Goal: Task Accomplishment & Management: Use online tool/utility

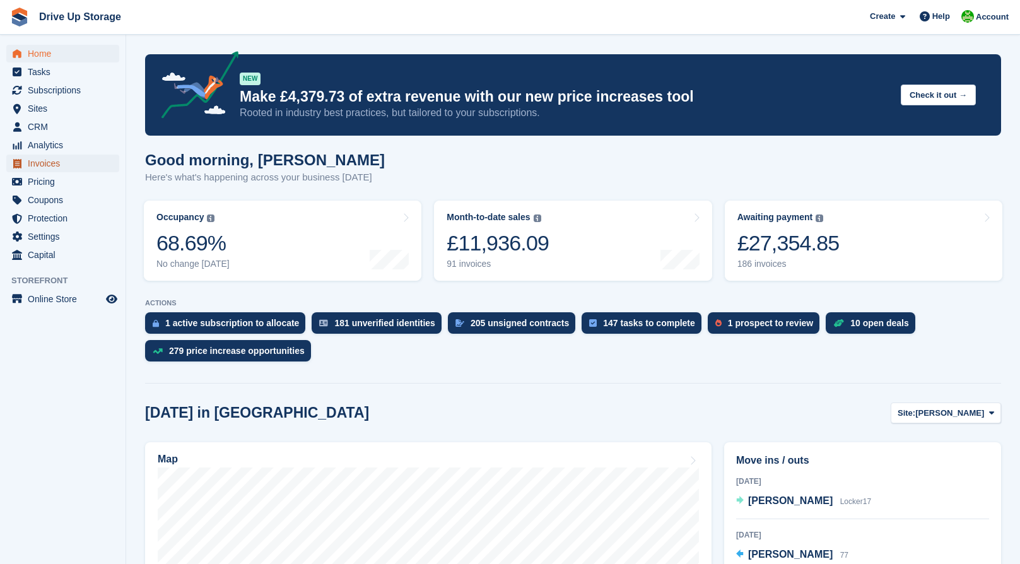
click at [49, 167] on span "Invoices" at bounding box center [66, 163] width 76 height 18
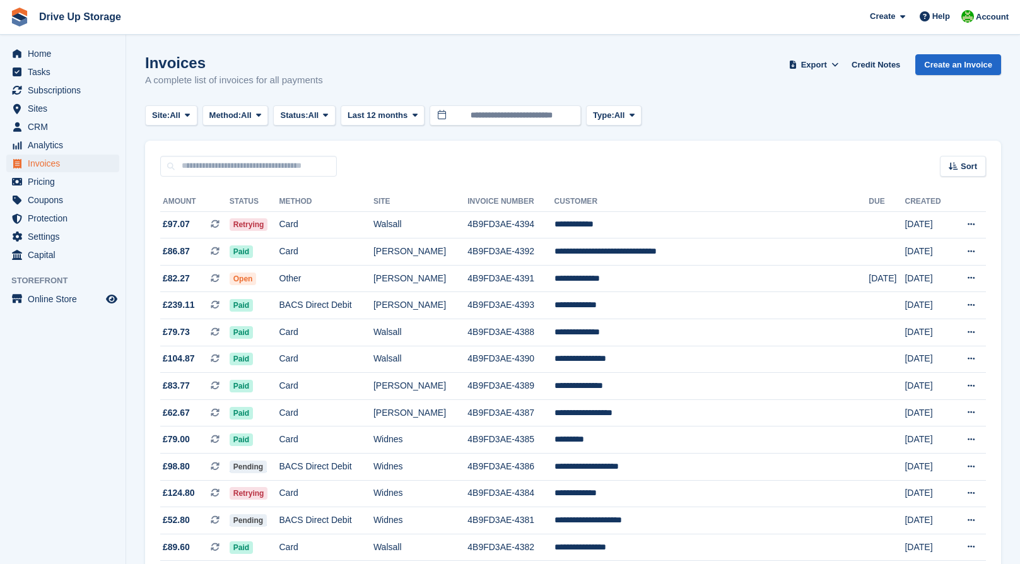
click at [308, 115] on span "Status:" at bounding box center [294, 115] width 28 height 13
click at [305, 172] on link "Paid" at bounding box center [334, 167] width 110 height 23
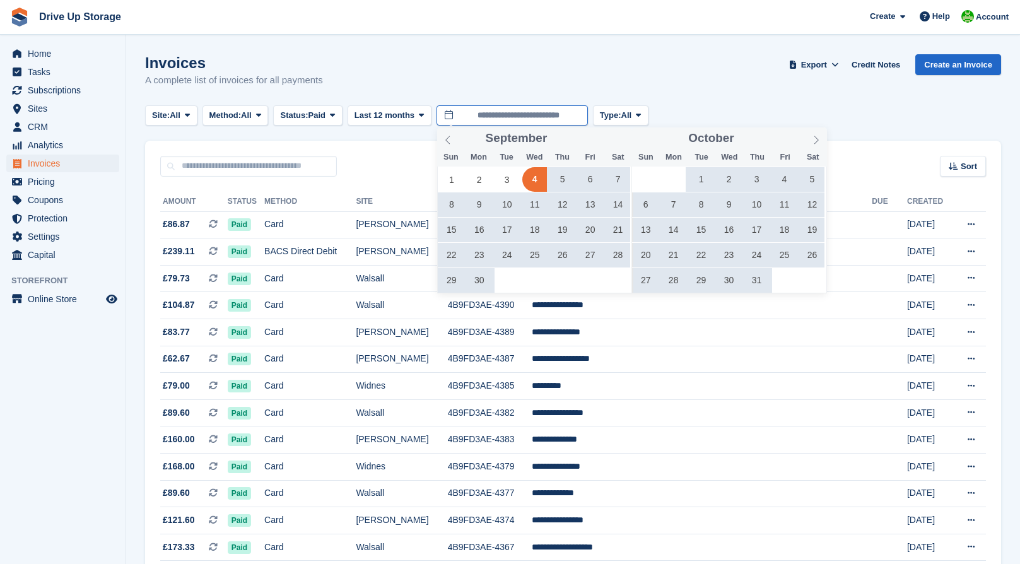
click at [495, 114] on input "**********" at bounding box center [511, 115] width 151 height 21
click at [400, 114] on span "Last 12 months" at bounding box center [384, 115] width 60 height 13
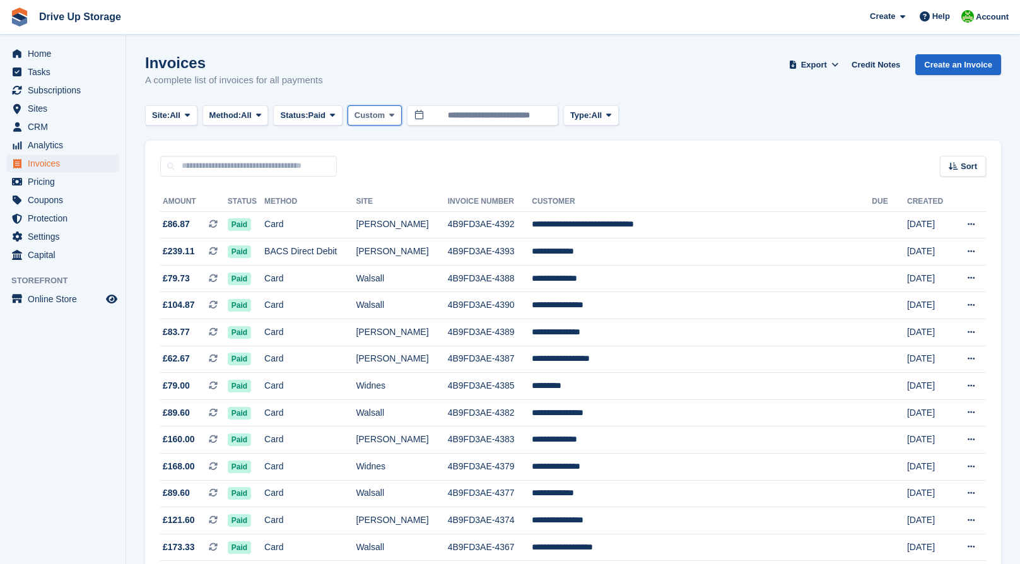
click at [390, 115] on span at bounding box center [392, 115] width 10 height 10
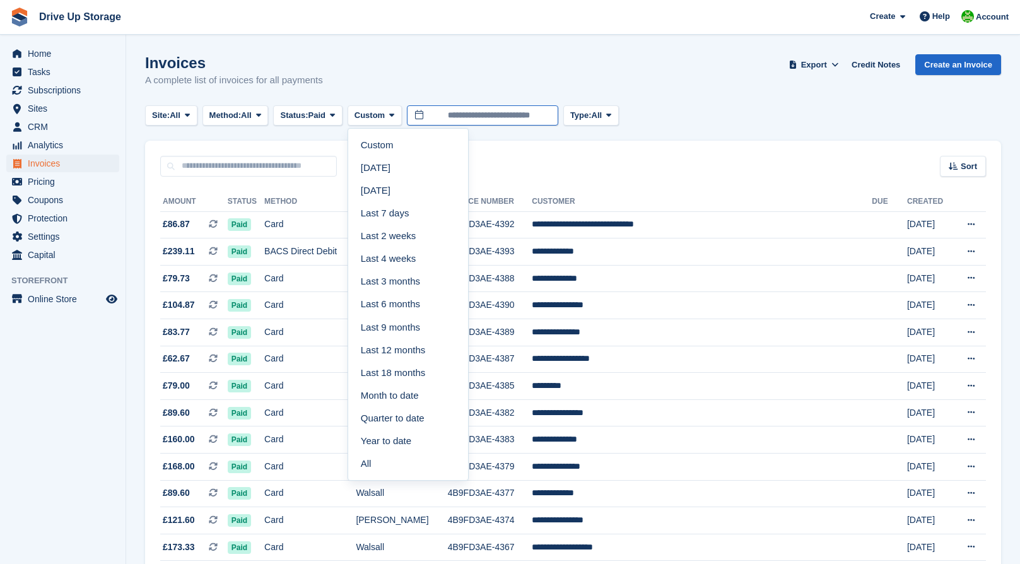
click at [462, 119] on input "**********" at bounding box center [482, 115] width 151 height 21
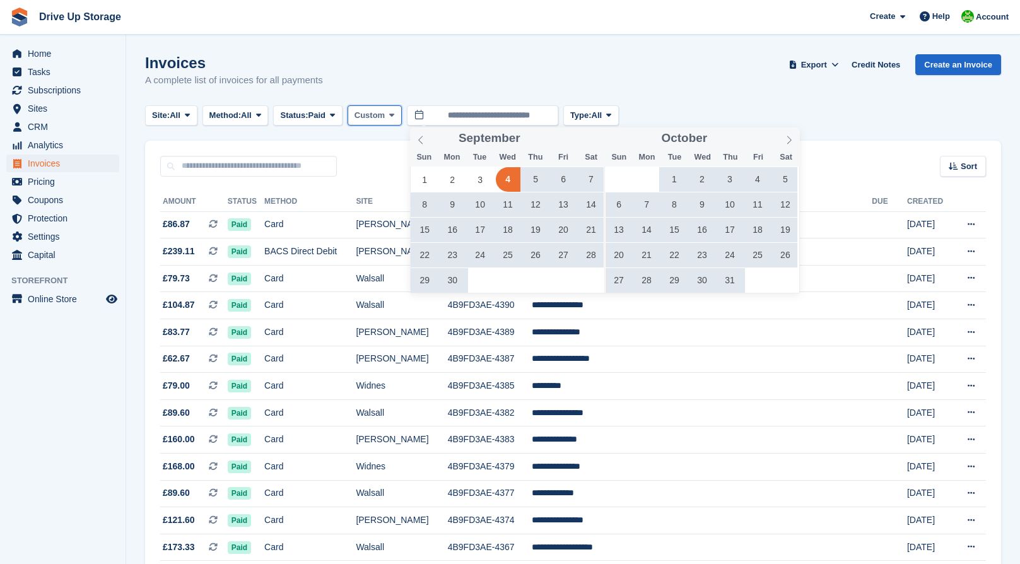
click at [383, 114] on span "Custom" at bounding box center [369, 115] width 30 height 13
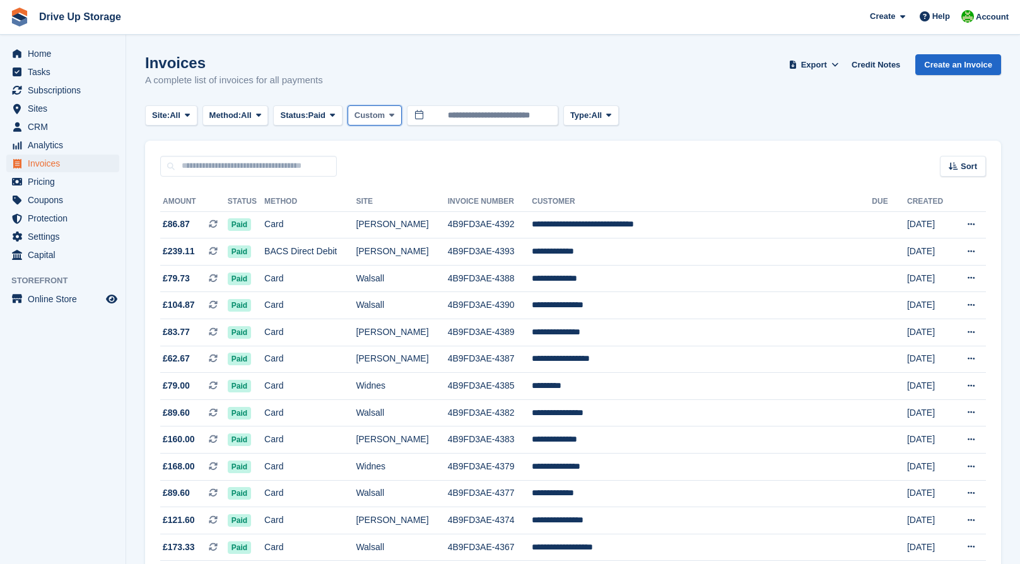
click at [375, 109] on span "Custom" at bounding box center [369, 115] width 30 height 13
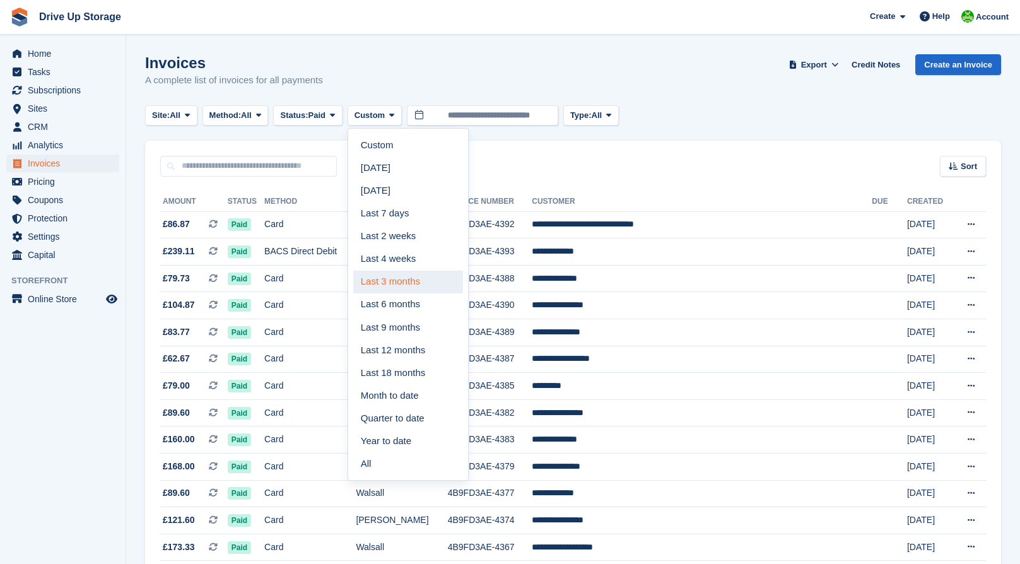
click at [398, 281] on link "Last 3 months" at bounding box center [408, 282] width 110 height 23
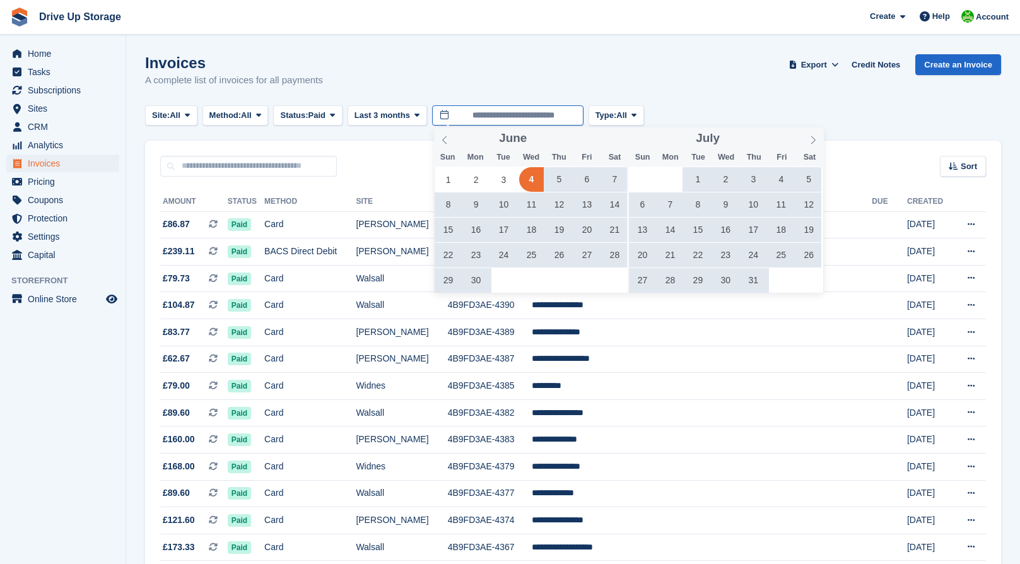
click at [508, 117] on input "**********" at bounding box center [507, 115] width 151 height 21
click at [480, 282] on span "30" at bounding box center [475, 280] width 25 height 25
type input "**********"
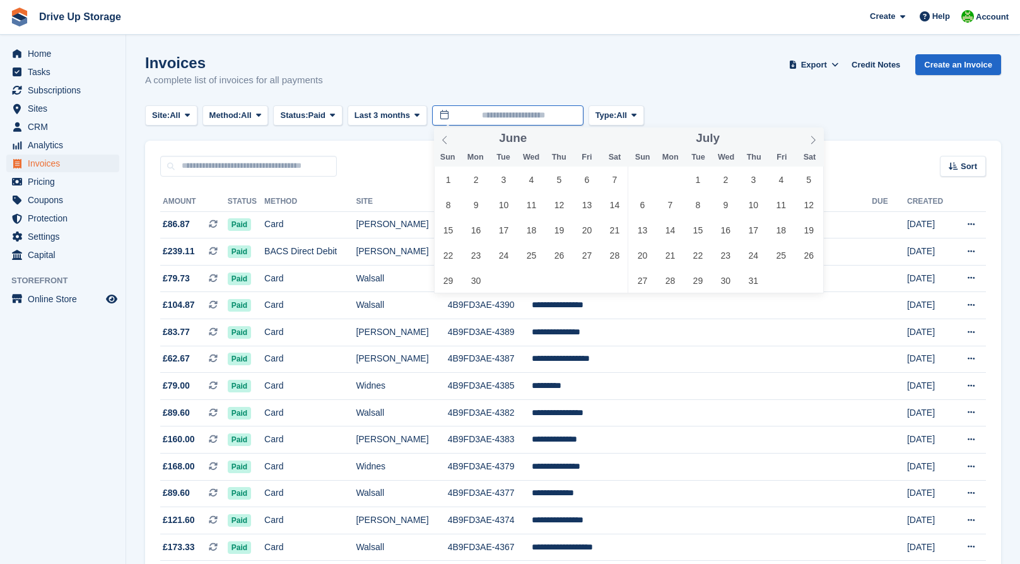
click at [498, 115] on input "text" at bounding box center [507, 115] width 151 height 21
click at [445, 180] on span "1" at bounding box center [448, 179] width 25 height 25
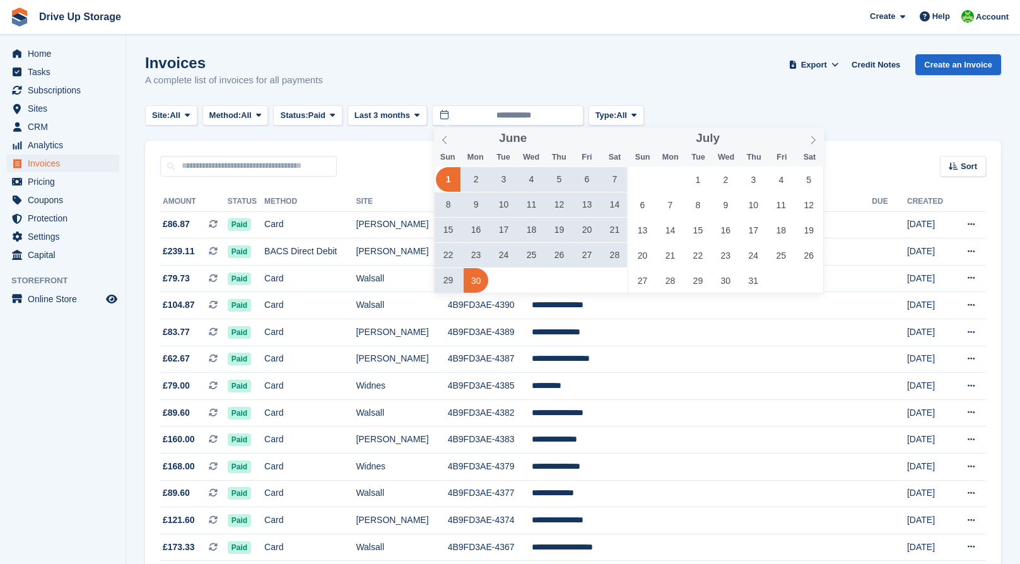
click at [475, 282] on span "30" at bounding box center [475, 280] width 25 height 25
type input "**********"
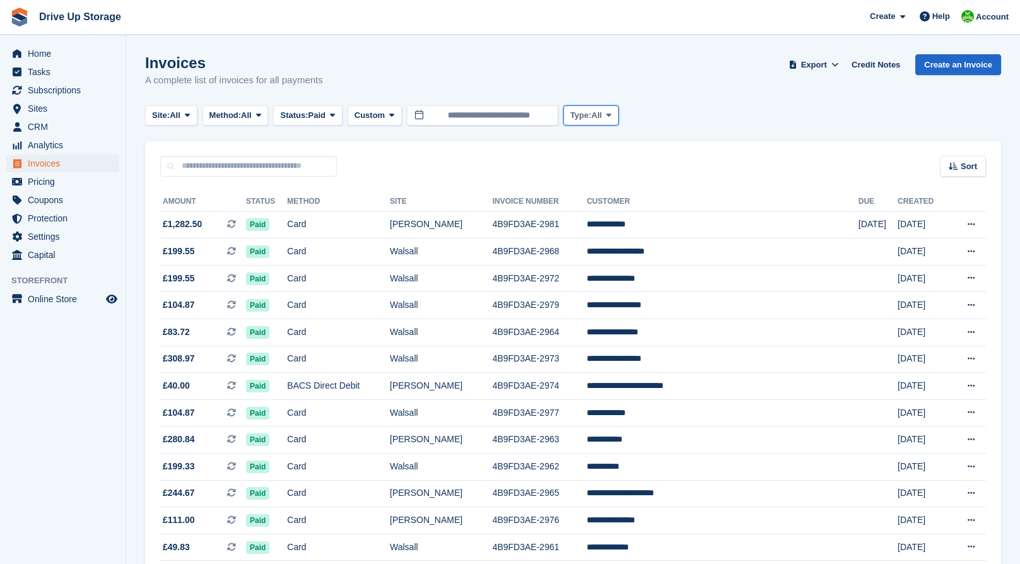
click at [602, 105] on button "Type: All" at bounding box center [590, 115] width 55 height 21
click at [602, 114] on span "All" at bounding box center [596, 115] width 11 height 13
click at [690, 62] on div "Invoices A complete list of invoices for all payments Export Export Invoices Ex…" at bounding box center [573, 78] width 856 height 49
click at [173, 114] on span "All" at bounding box center [175, 115] width 11 height 13
click at [177, 221] on link "Widnes" at bounding box center [206, 213] width 110 height 23
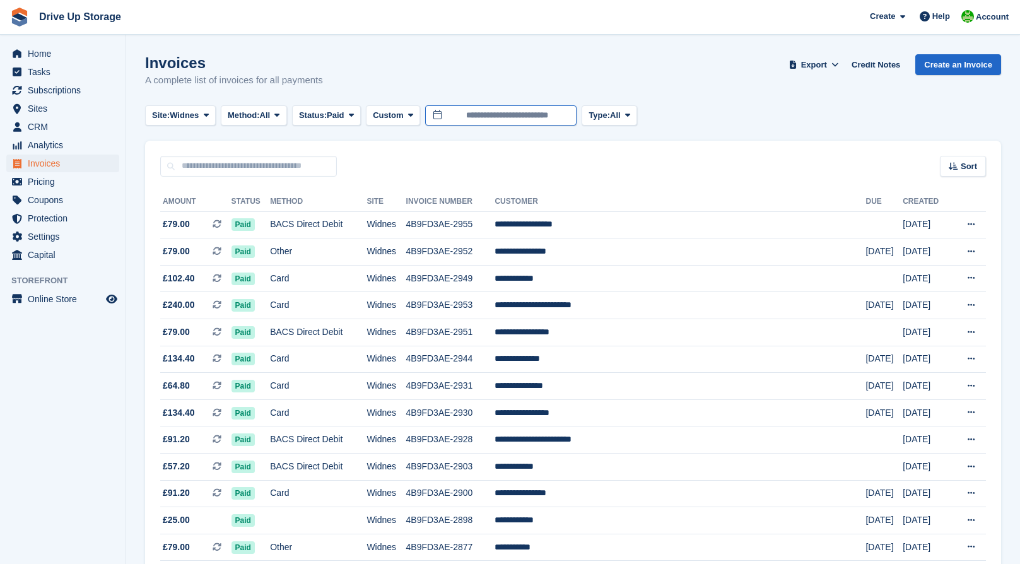
click at [508, 113] on input "**********" at bounding box center [500, 115] width 151 height 21
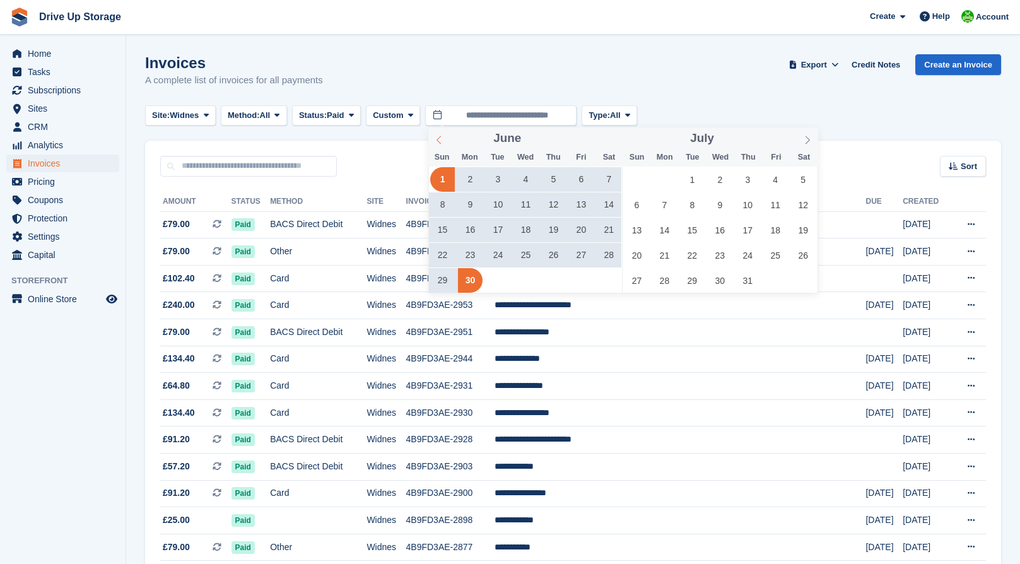
click at [438, 137] on icon at bounding box center [438, 140] width 9 height 9
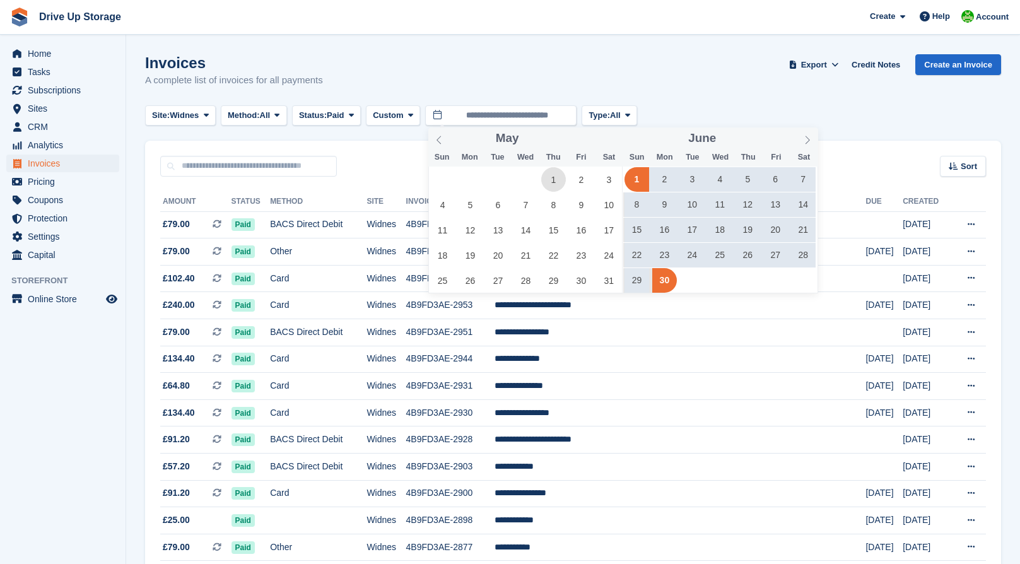
click at [550, 178] on span "1" at bounding box center [553, 179] width 25 height 25
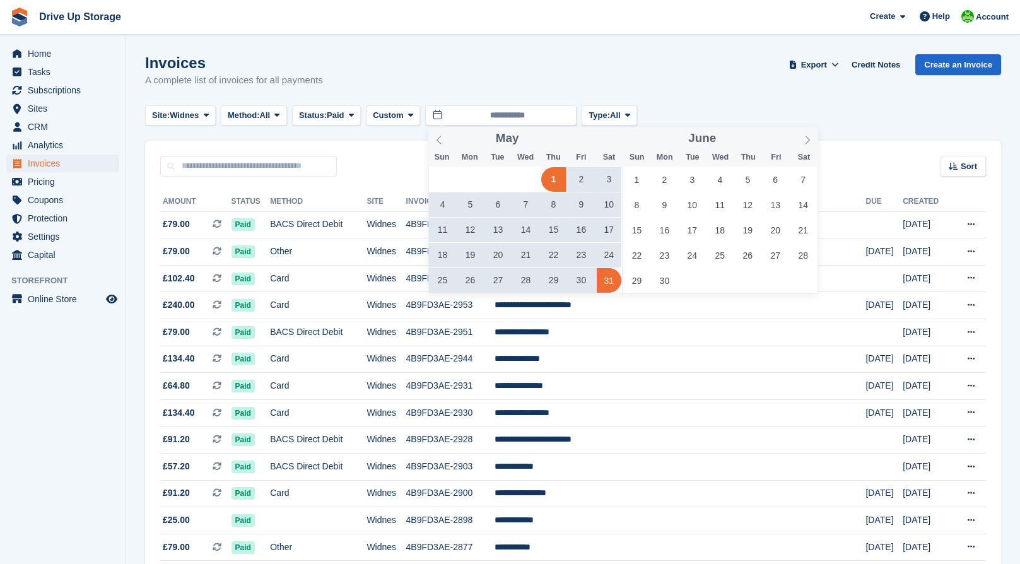
click at [611, 286] on span "31" at bounding box center [609, 280] width 25 height 25
type input "**********"
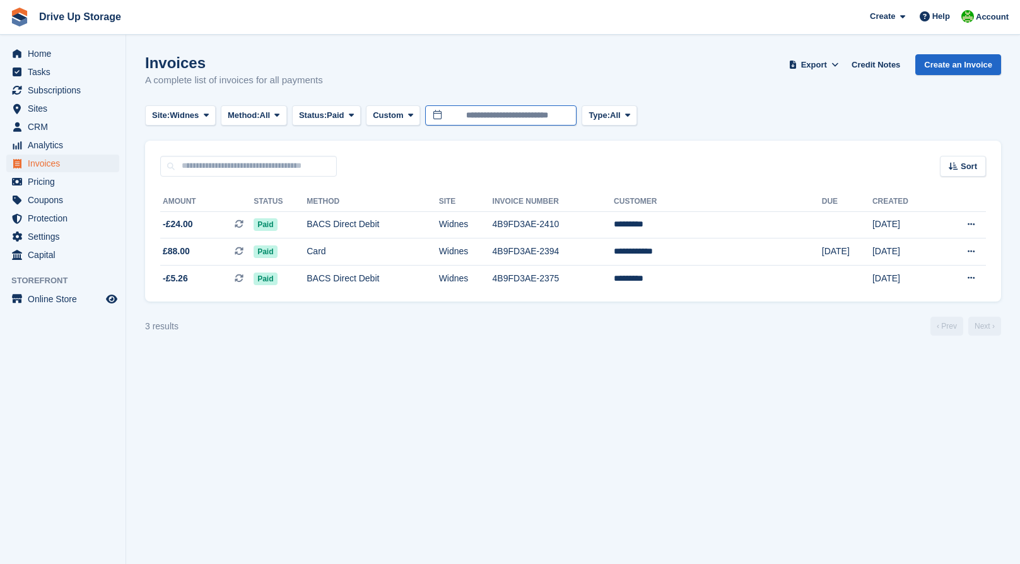
click at [521, 112] on input "**********" at bounding box center [500, 115] width 151 height 21
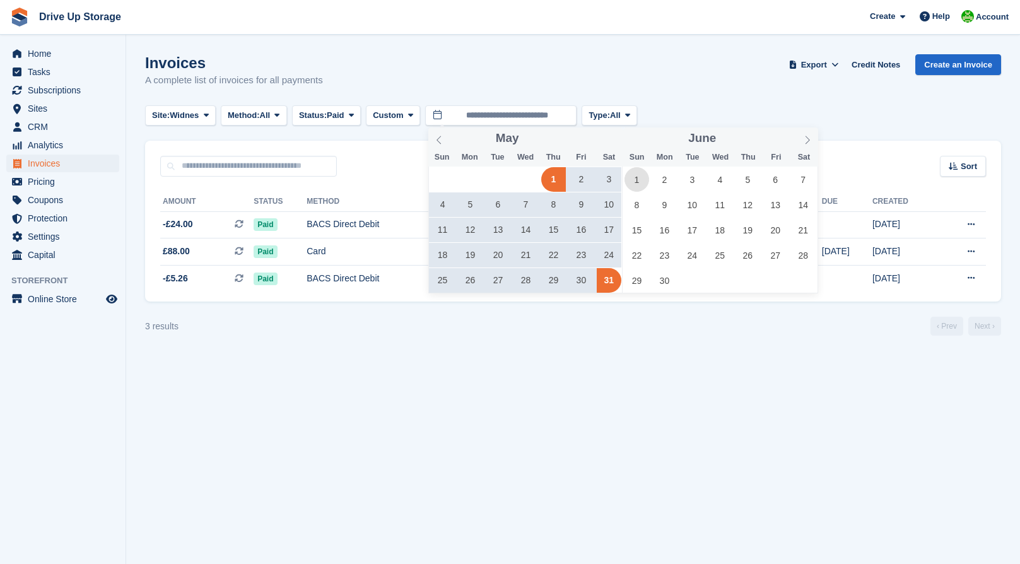
click at [629, 177] on span "1" at bounding box center [636, 179] width 25 height 25
type input "**********"
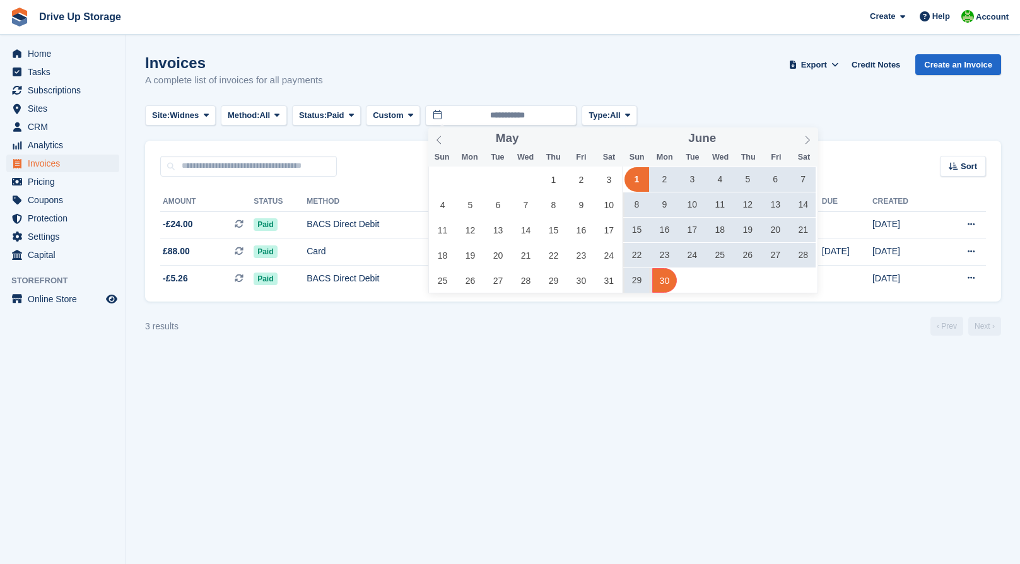
click at [665, 288] on span "30" at bounding box center [664, 280] width 25 height 25
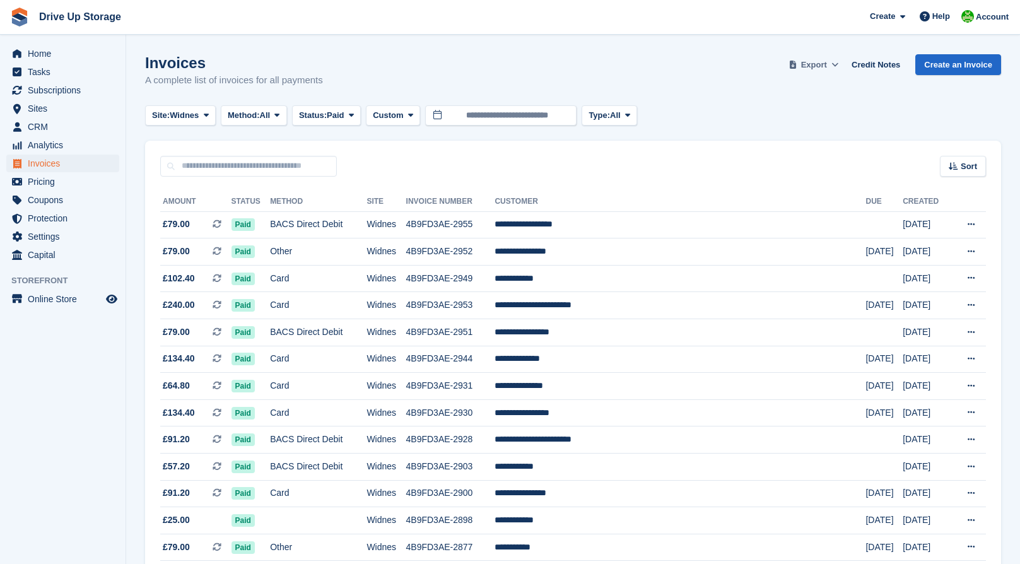
click at [835, 69] on span at bounding box center [835, 65] width 13 height 13
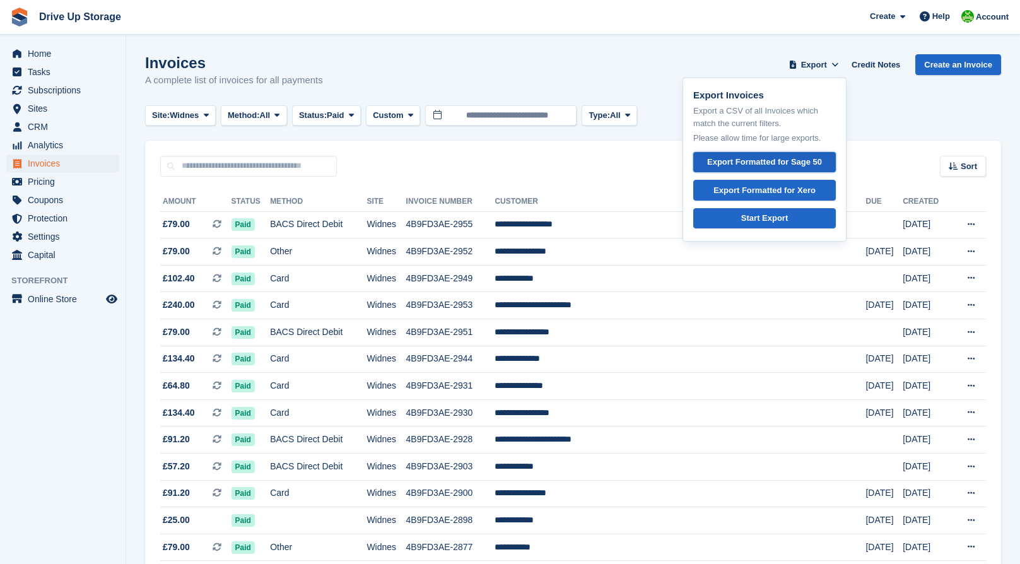
click at [778, 156] on div "Export Formatted for Sage 50" at bounding box center [764, 162] width 115 height 13
click at [204, 115] on span at bounding box center [206, 115] width 10 height 10
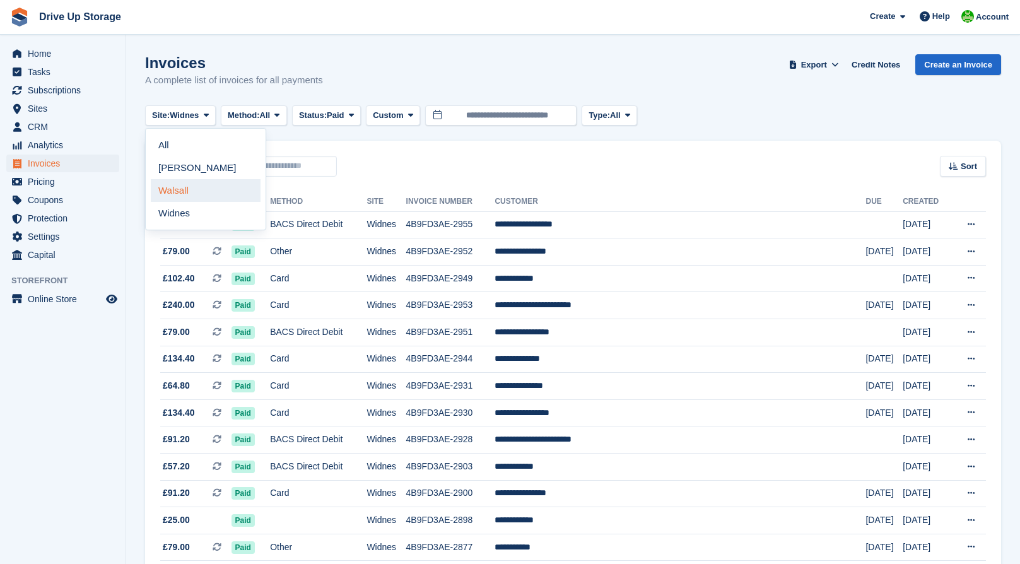
click at [183, 185] on link "Walsall" at bounding box center [206, 190] width 110 height 23
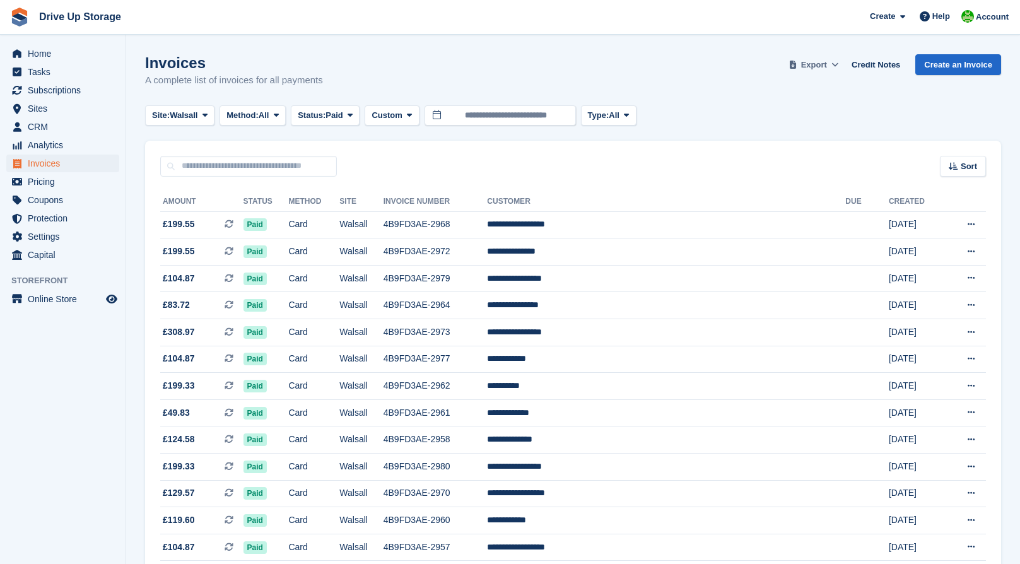
click at [827, 66] on span "Export" at bounding box center [814, 65] width 26 height 13
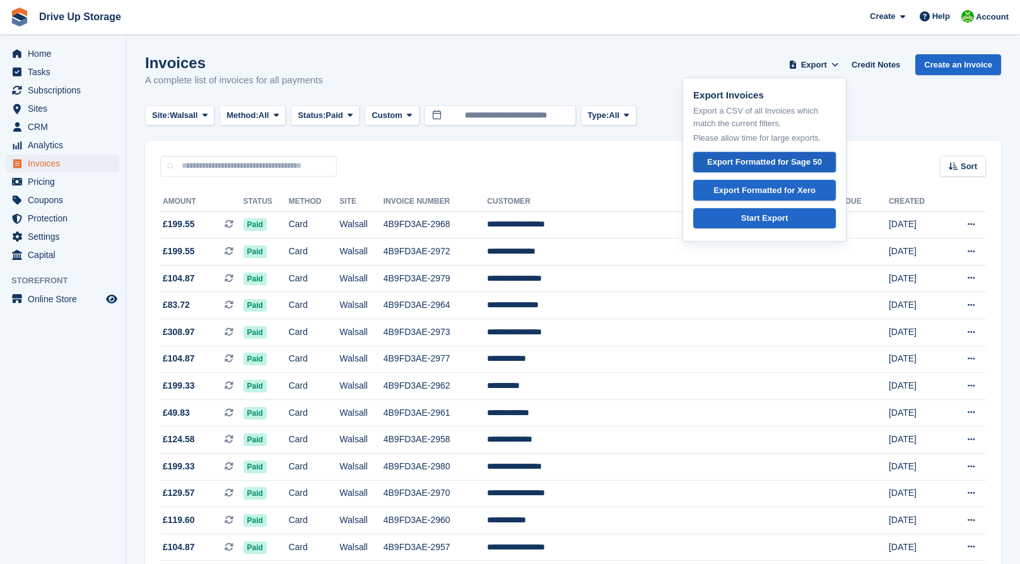
click at [792, 156] on div "Export Formatted for Sage 50" at bounding box center [764, 162] width 115 height 13
click at [351, 119] on icon at bounding box center [349, 115] width 5 height 8
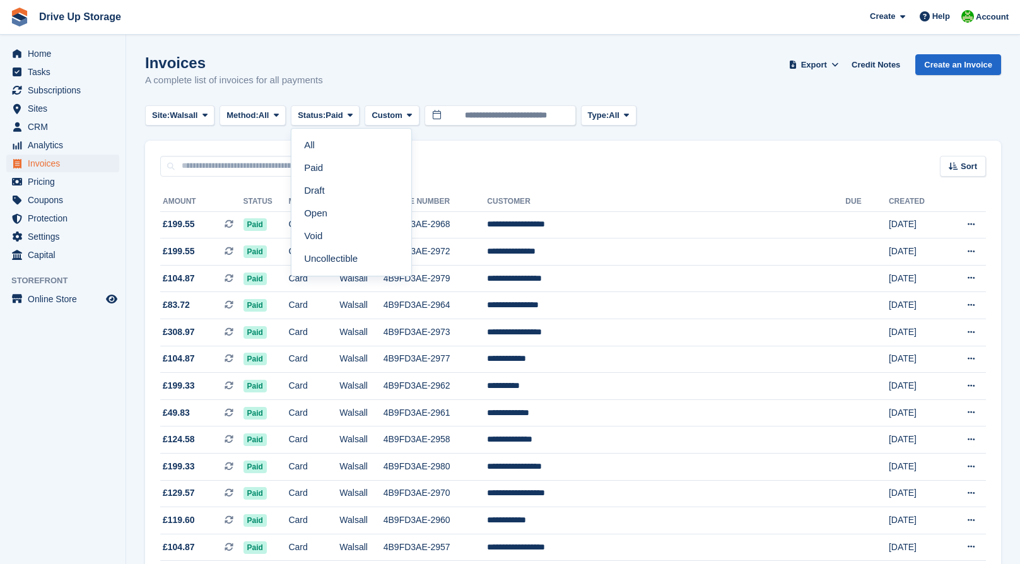
click at [373, 54] on div "Invoices A complete list of invoices for all payments Export Export Invoices Ex…" at bounding box center [573, 78] width 856 height 49
click at [850, 99] on div "Invoices A complete list of invoices for all payments Export Export Invoices Ex…" at bounding box center [573, 78] width 856 height 49
click at [325, 111] on span "Status:" at bounding box center [312, 115] width 28 height 13
click at [619, 112] on span "All" at bounding box center [613, 115] width 11 height 13
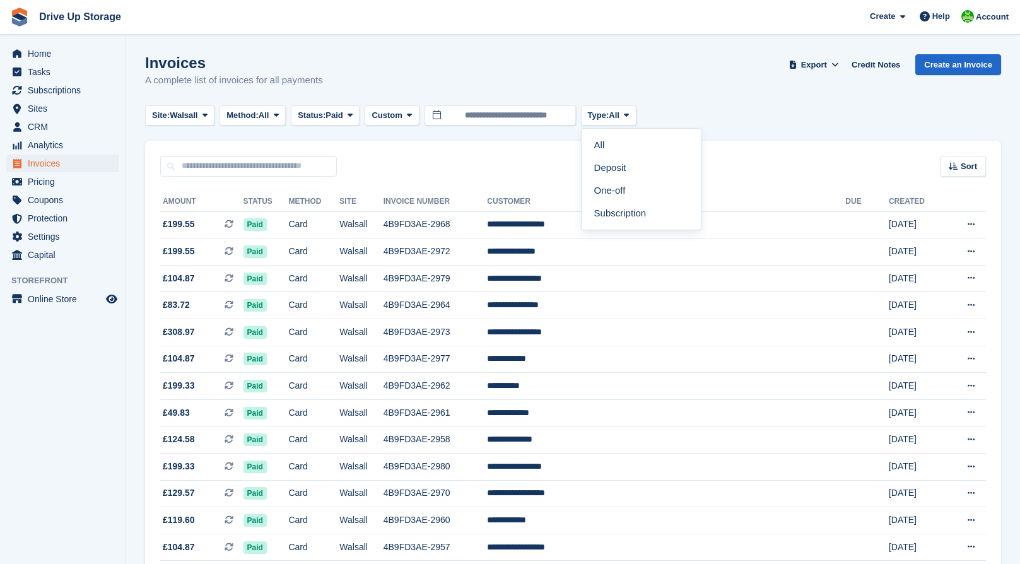
click at [678, 66] on div "Invoices A complete list of invoices for all payments Export Export Invoices Ex…" at bounding box center [573, 78] width 856 height 49
click at [508, 113] on input "**********" at bounding box center [499, 115] width 151 height 21
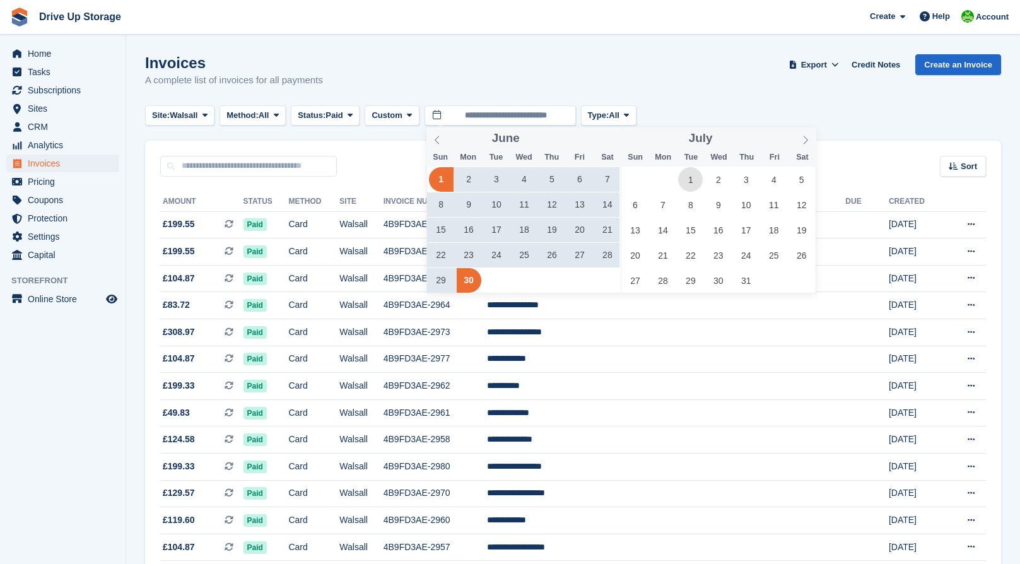
click at [687, 175] on span "1" at bounding box center [690, 179] width 25 height 25
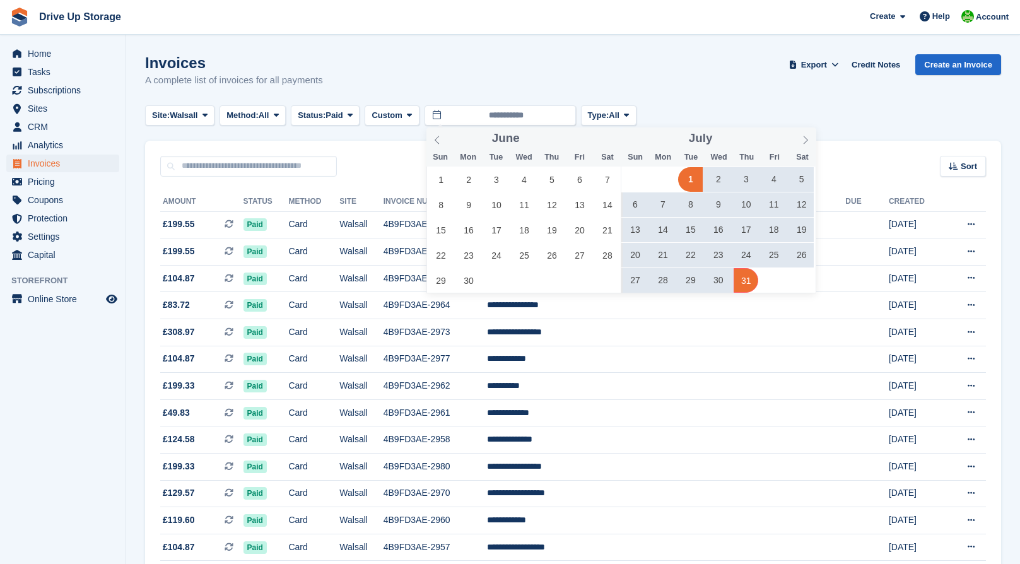
click at [748, 283] on span "31" at bounding box center [745, 280] width 25 height 25
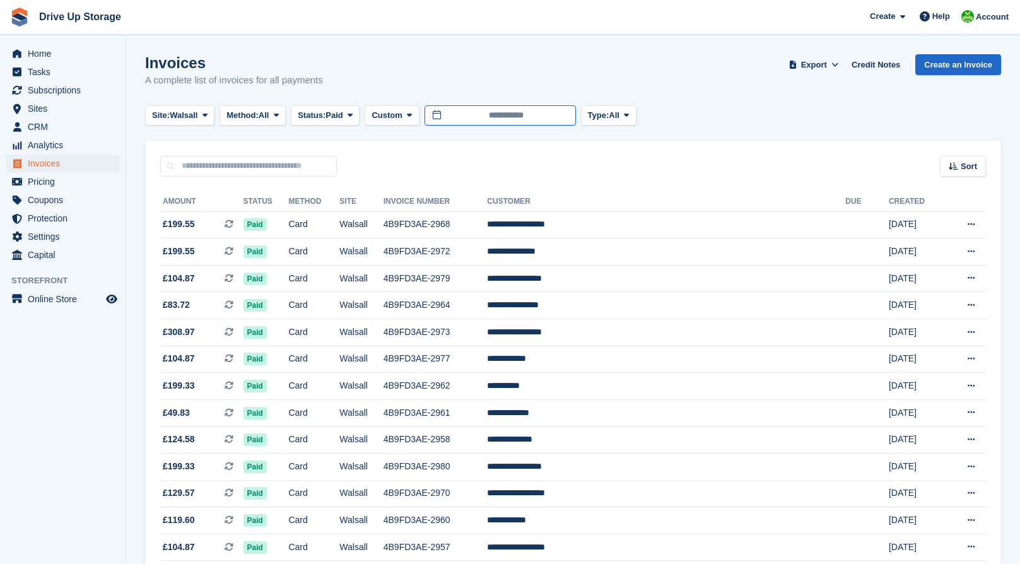
type input "**********"
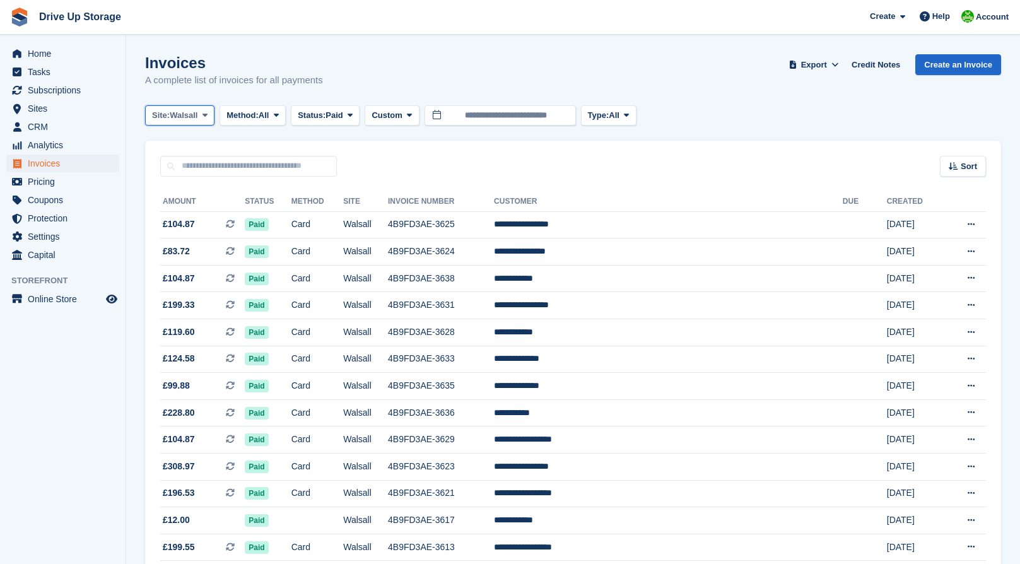
click at [197, 117] on span "Walsall" at bounding box center [184, 115] width 28 height 13
click at [182, 210] on link "Widnes" at bounding box center [206, 213] width 110 height 23
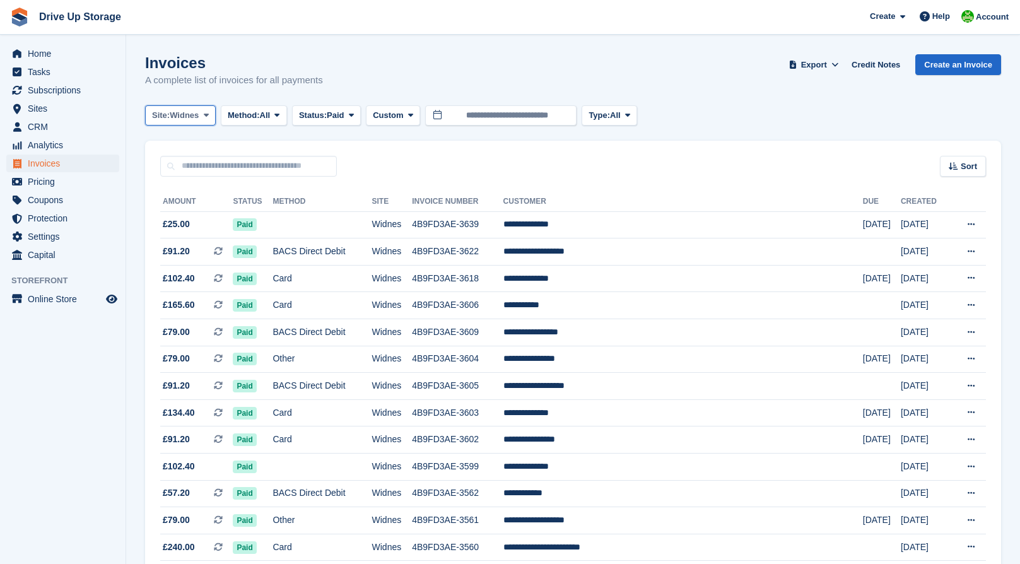
click at [194, 105] on button "Site: Widnes" at bounding box center [180, 115] width 71 height 21
click at [178, 193] on link "Walsall" at bounding box center [206, 190] width 110 height 23
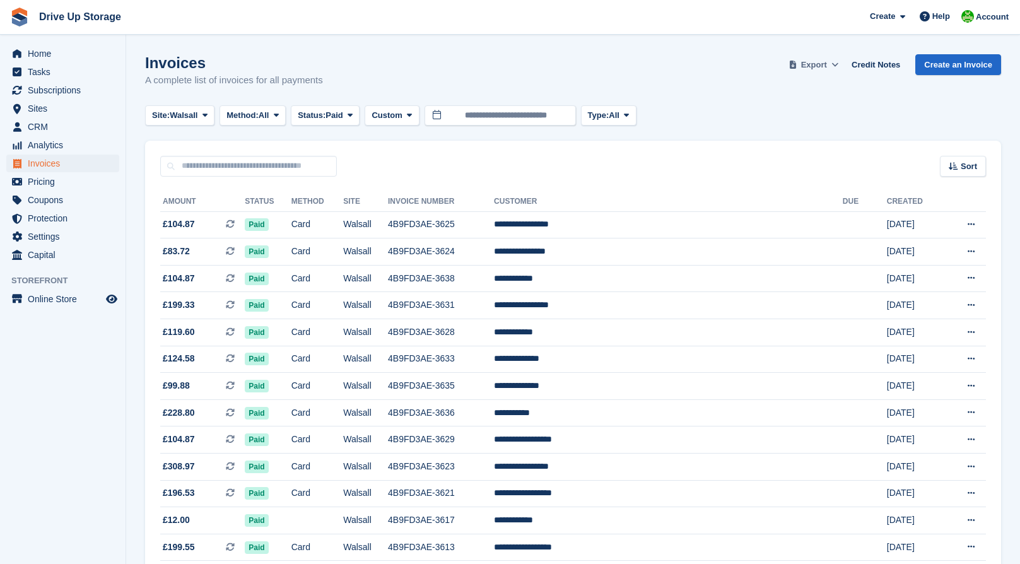
click at [823, 64] on span "Export" at bounding box center [814, 65] width 26 height 13
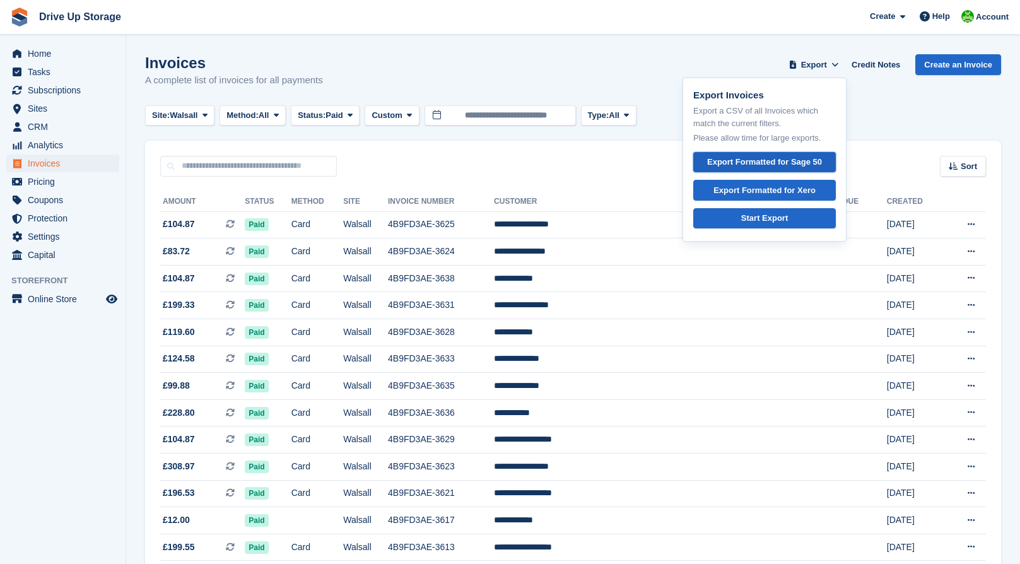
click at [747, 160] on div "Export Formatted for Sage 50" at bounding box center [764, 162] width 115 height 13
click at [197, 120] on span "Walsall" at bounding box center [184, 115] width 28 height 13
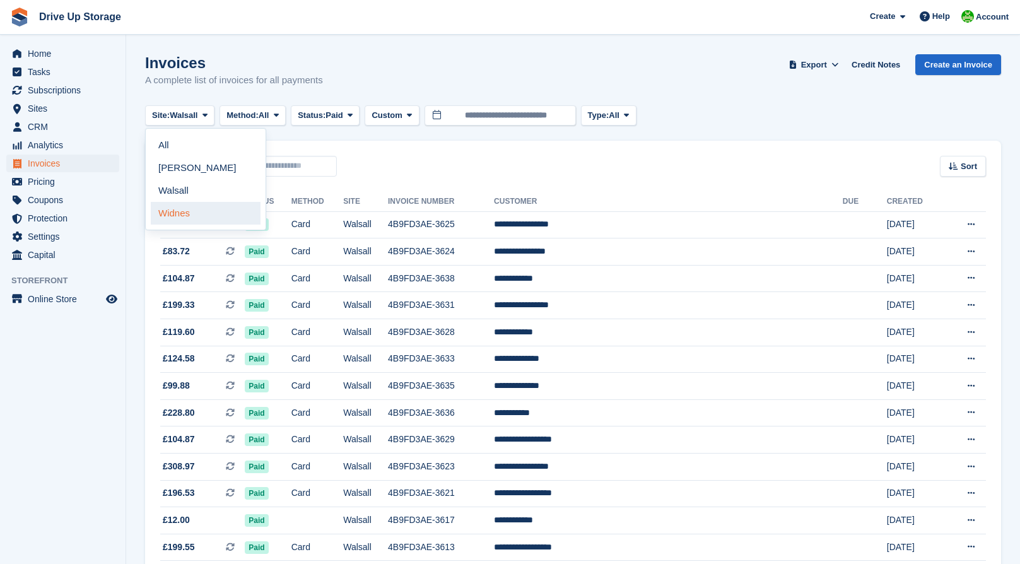
click at [171, 220] on link "Widnes" at bounding box center [206, 213] width 110 height 23
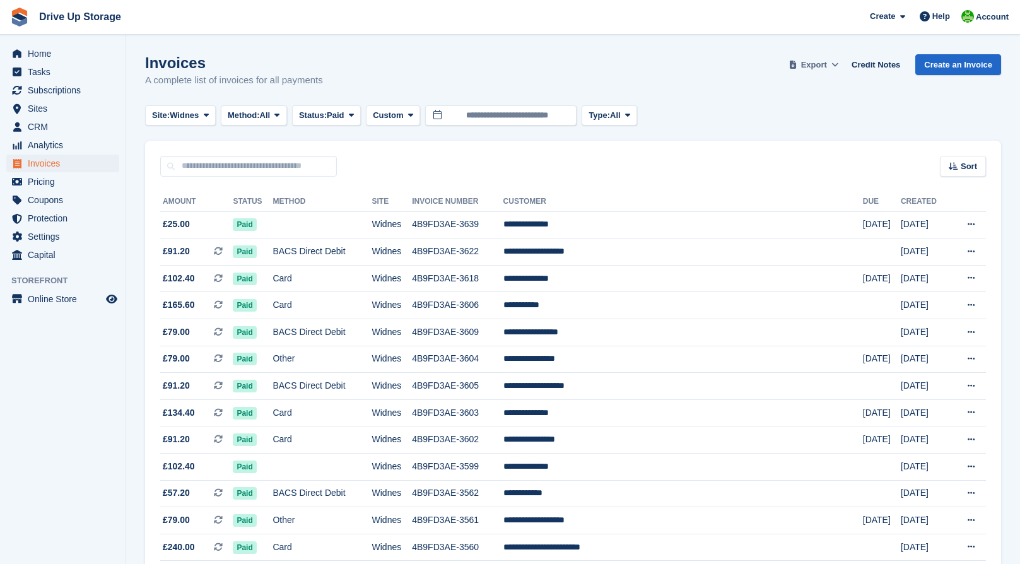
click at [823, 67] on span "Export" at bounding box center [814, 65] width 26 height 13
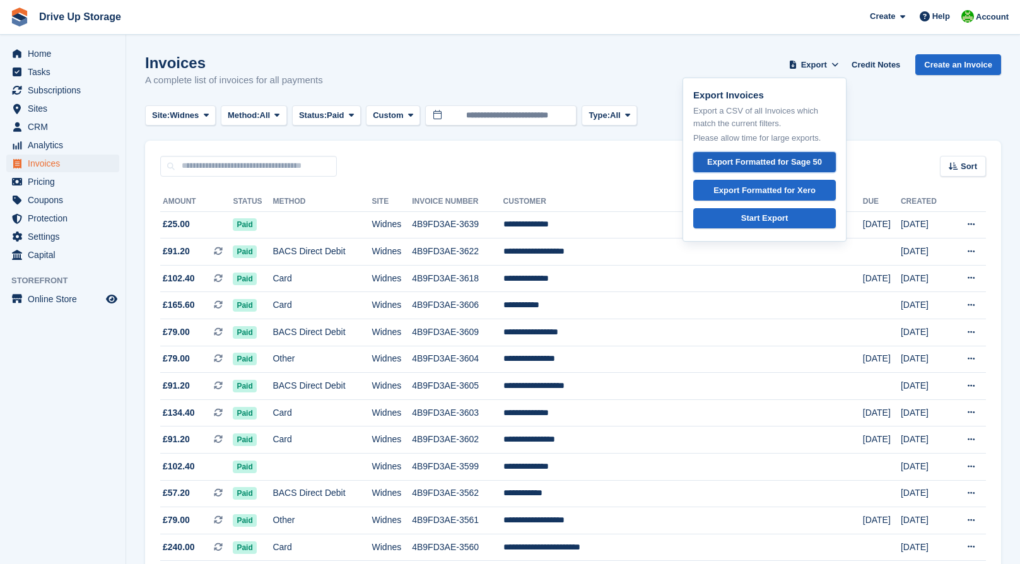
click at [805, 159] on div "Export Formatted for Sage 50" at bounding box center [764, 162] width 115 height 13
